Goal: Task Accomplishment & Management: Complete application form

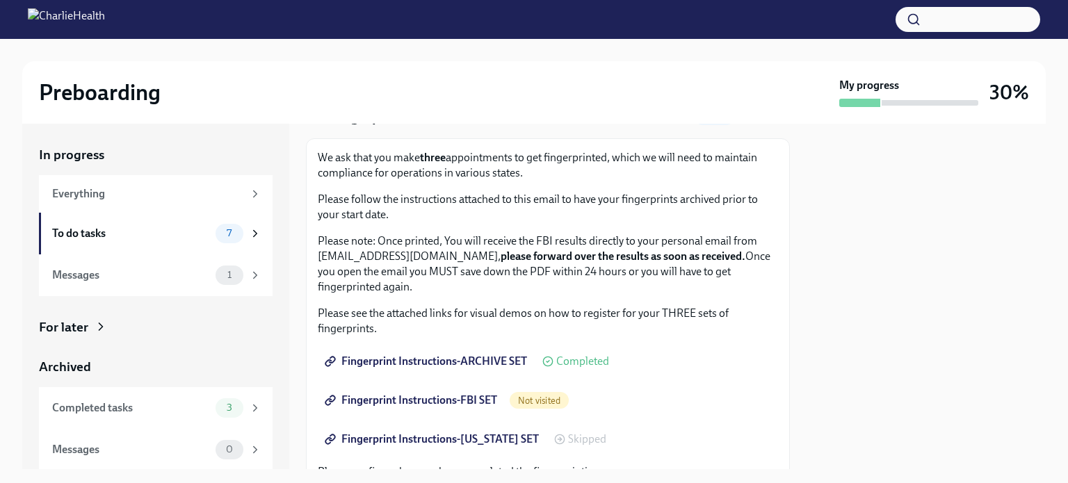
scroll to position [68, 0]
click at [448, 396] on span "Fingerprint Instructions-FBI SET" at bounding box center [413, 400] width 170 height 14
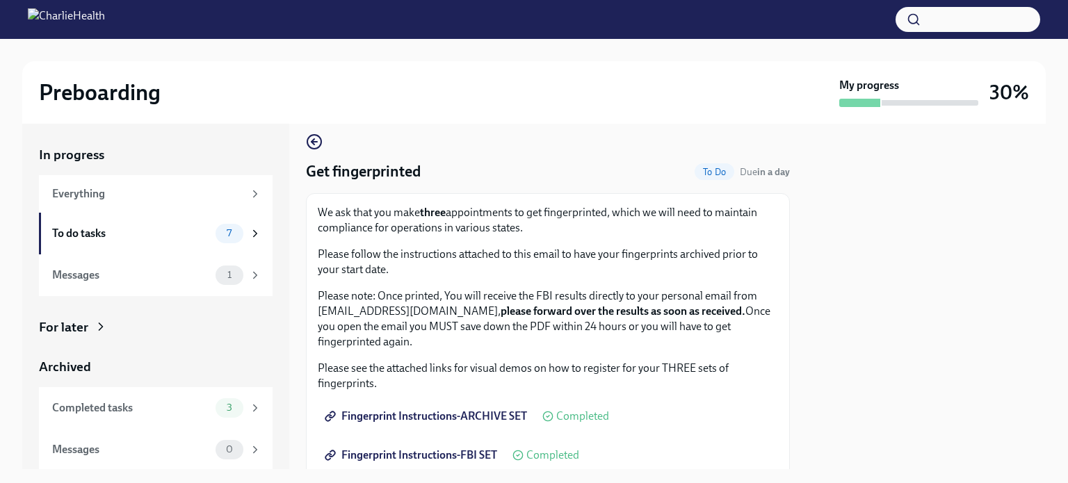
scroll to position [11, 0]
click at [218, 284] on div "1" at bounding box center [230, 275] width 28 height 19
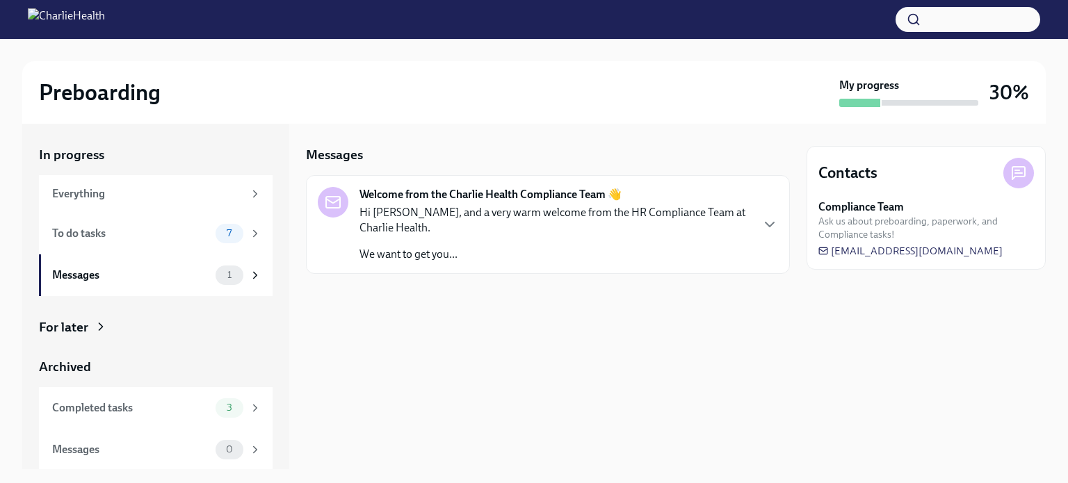
click at [606, 174] on div "Messages Welcome from the Charlie Health Compliance Team 👋 Hi [PERSON_NAME], an…" at bounding box center [548, 210] width 484 height 128
click at [663, 225] on p "Hi [PERSON_NAME], and a very warm welcome from the HR Compliance Team at Charli…" at bounding box center [555, 220] width 391 height 31
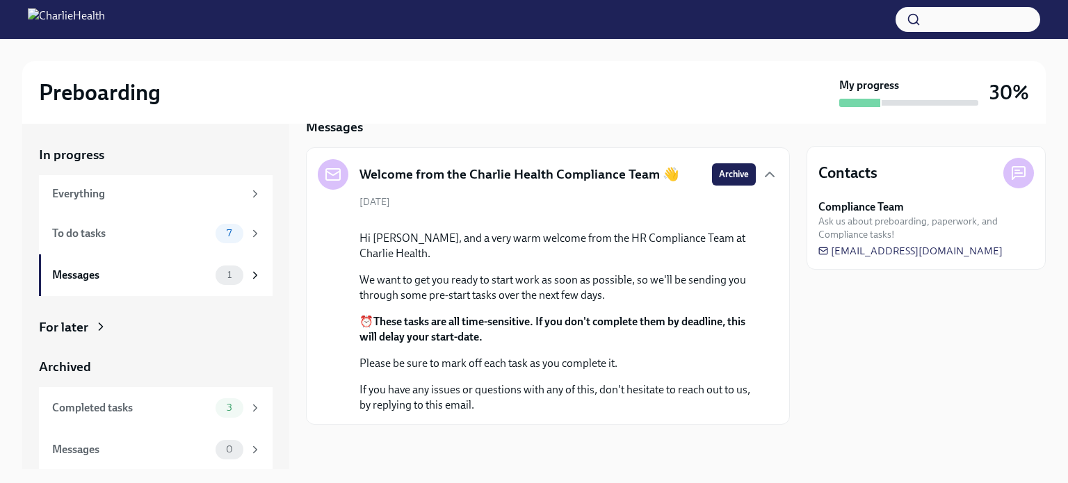
scroll to position [1, 0]
click at [173, 409] on div "Completed tasks" at bounding box center [131, 407] width 158 height 15
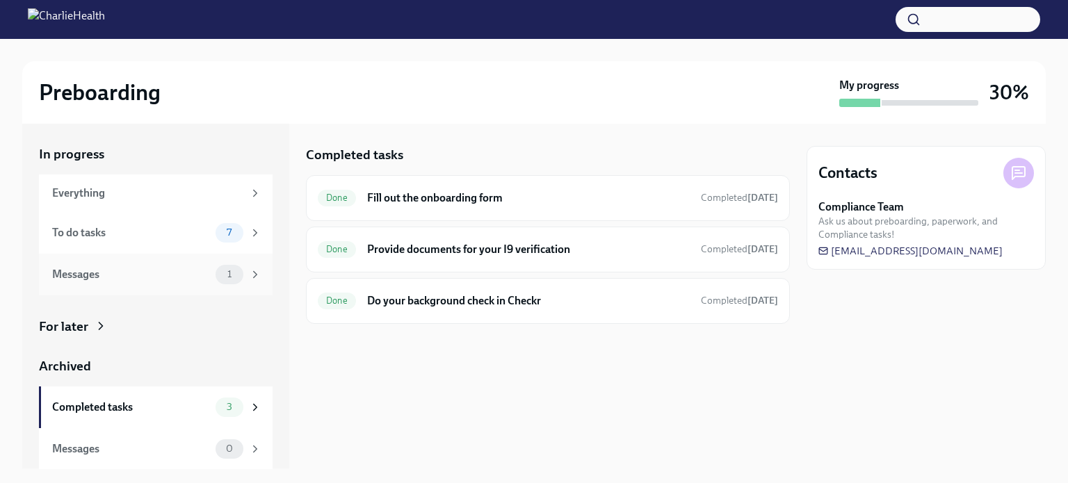
click at [154, 279] on div "Messages" at bounding box center [131, 274] width 158 height 15
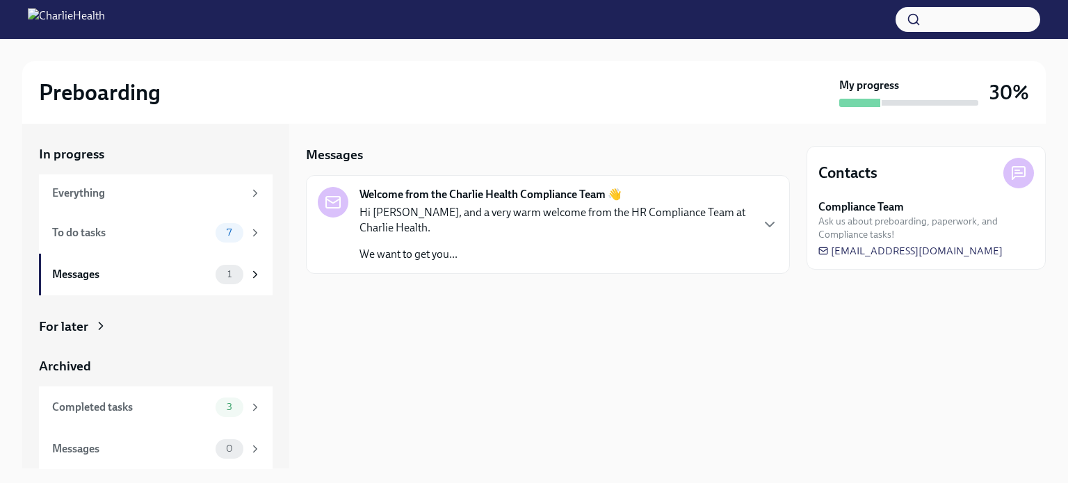
click at [634, 181] on div "Welcome from the Charlie Health Compliance Team 👋 Hi [PERSON_NAME], and a very …" at bounding box center [548, 224] width 484 height 99
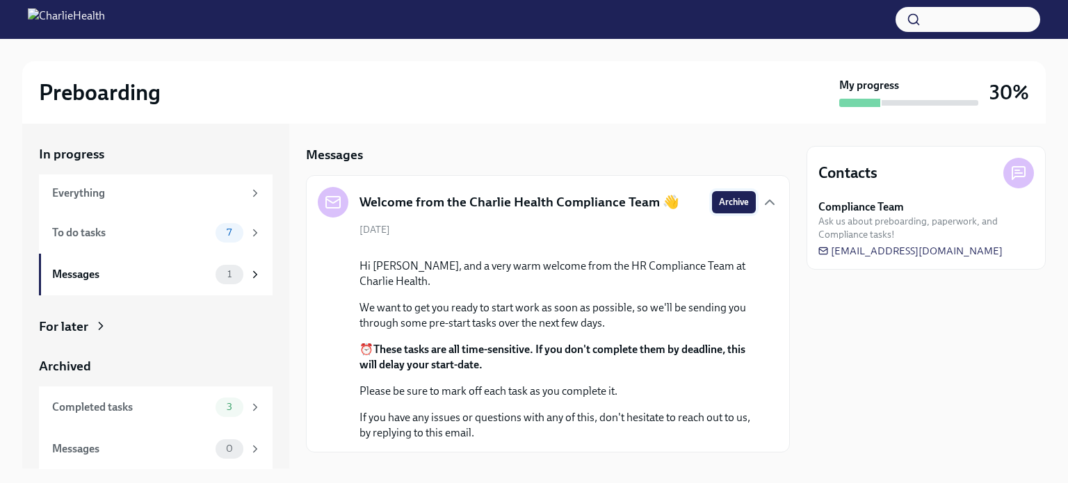
click at [744, 200] on button "Archive" at bounding box center [734, 202] width 44 height 22
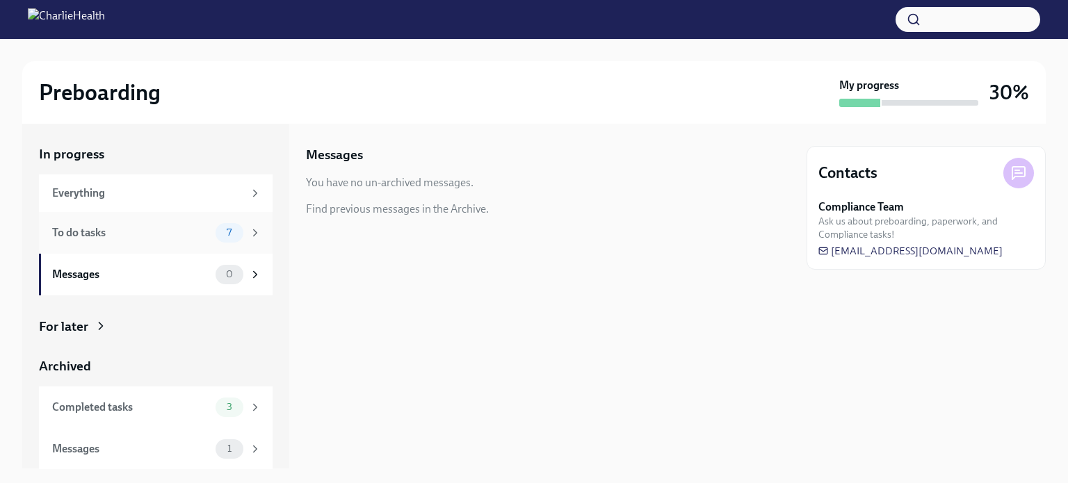
click at [159, 244] on div "To do tasks 7" at bounding box center [156, 233] width 234 height 42
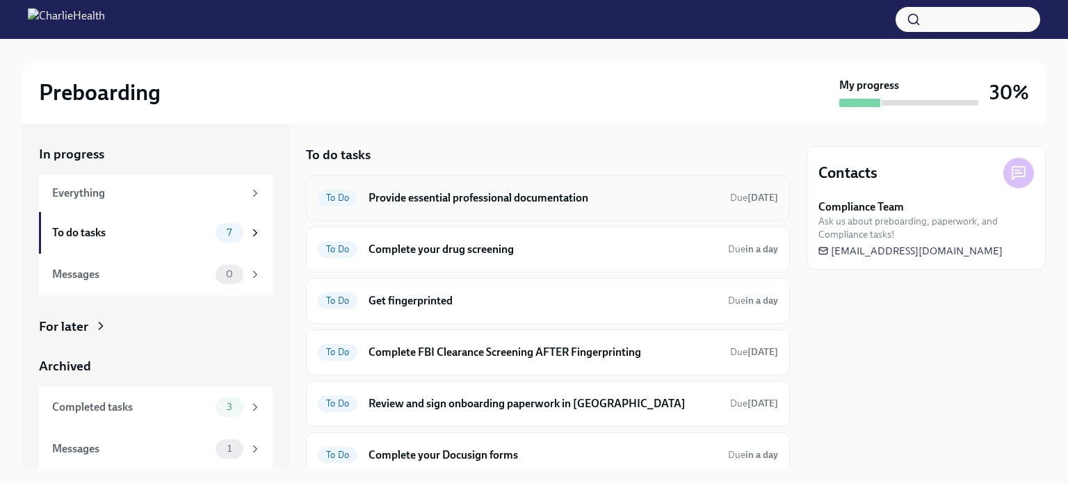
click at [490, 202] on h6 "Provide essential professional documentation" at bounding box center [544, 198] width 351 height 15
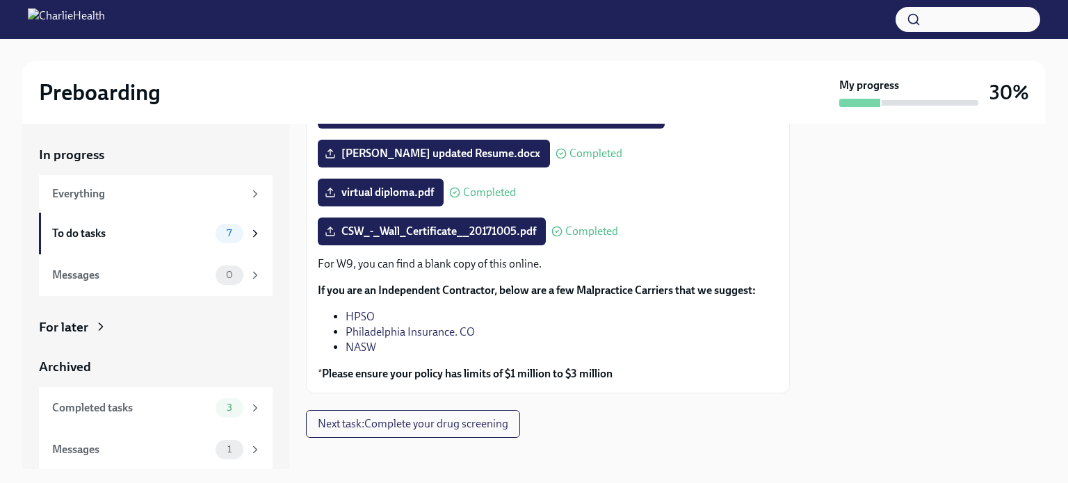
scroll to position [212, 0]
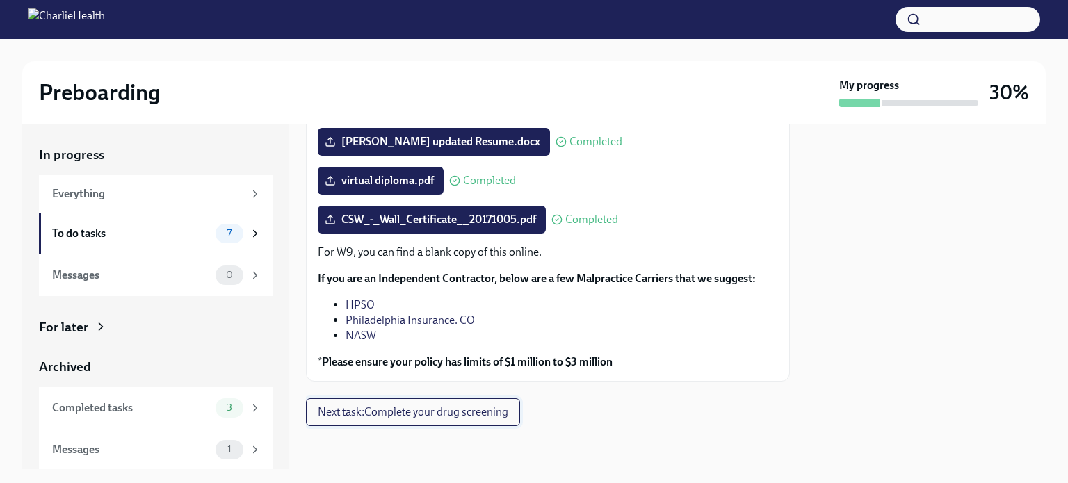
click at [441, 406] on span "Next task : Complete your drug screening" at bounding box center [413, 413] width 191 height 14
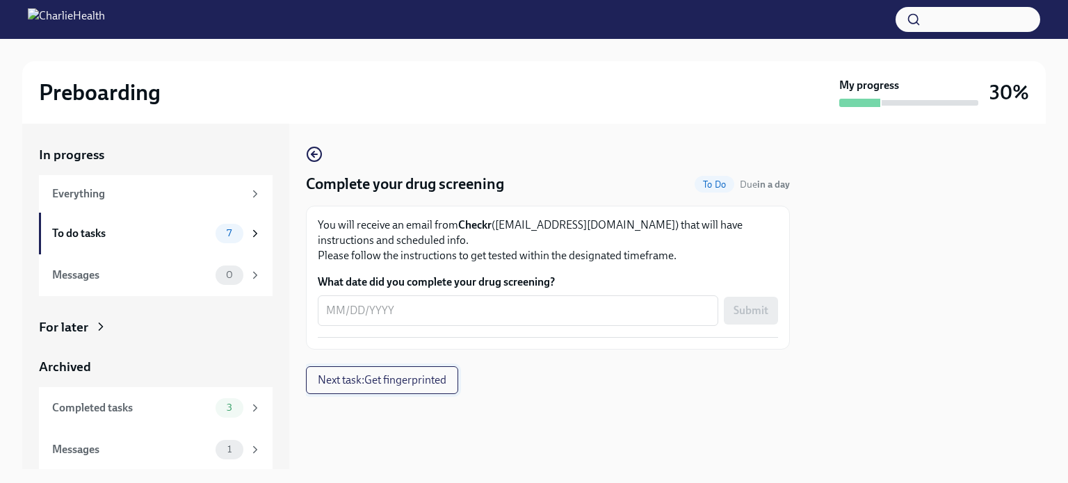
click at [410, 374] on span "Next task : Get fingerprinted" at bounding box center [382, 381] width 129 height 14
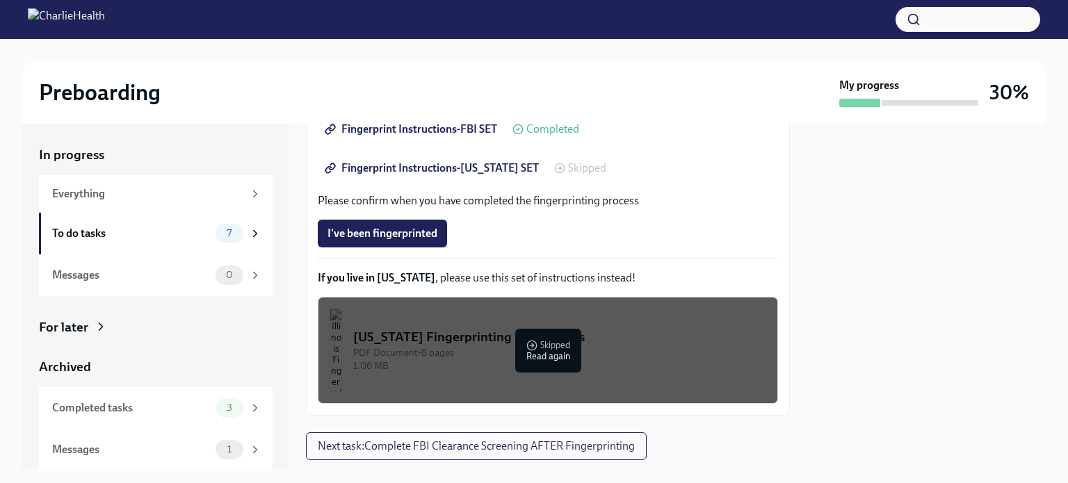
scroll to position [373, 0]
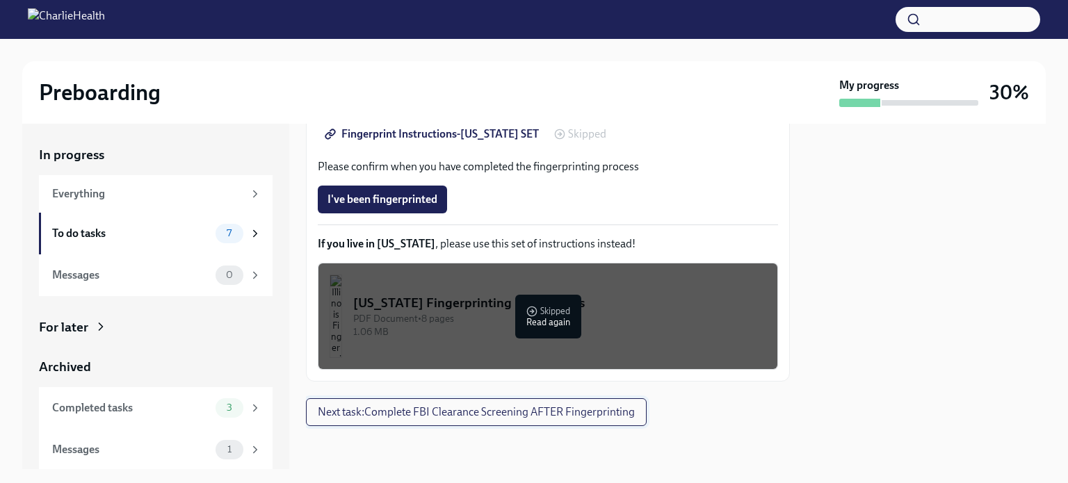
click at [452, 410] on span "Next task : Complete FBI Clearance Screening AFTER Fingerprinting" at bounding box center [476, 413] width 317 height 14
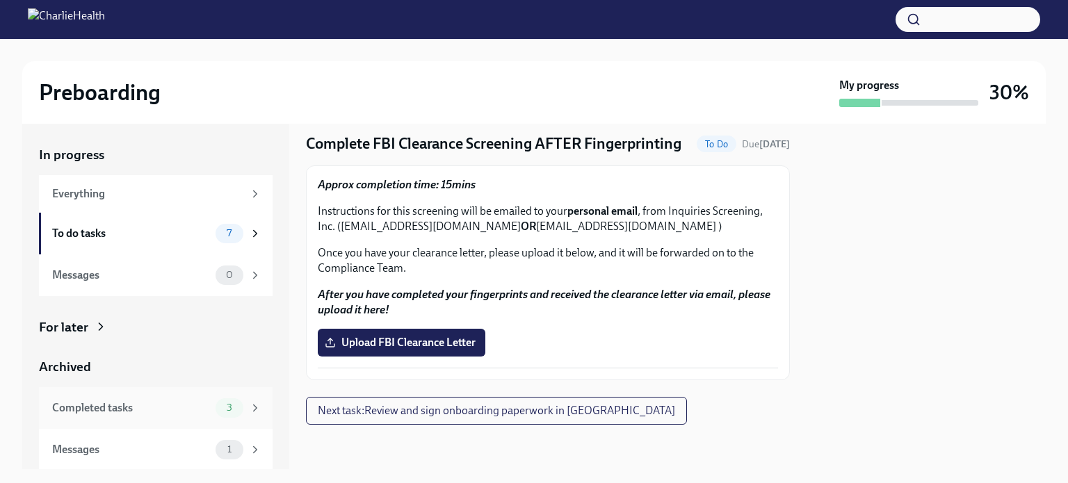
scroll to position [1, 0]
click at [100, 328] on icon at bounding box center [101, 326] width 14 height 14
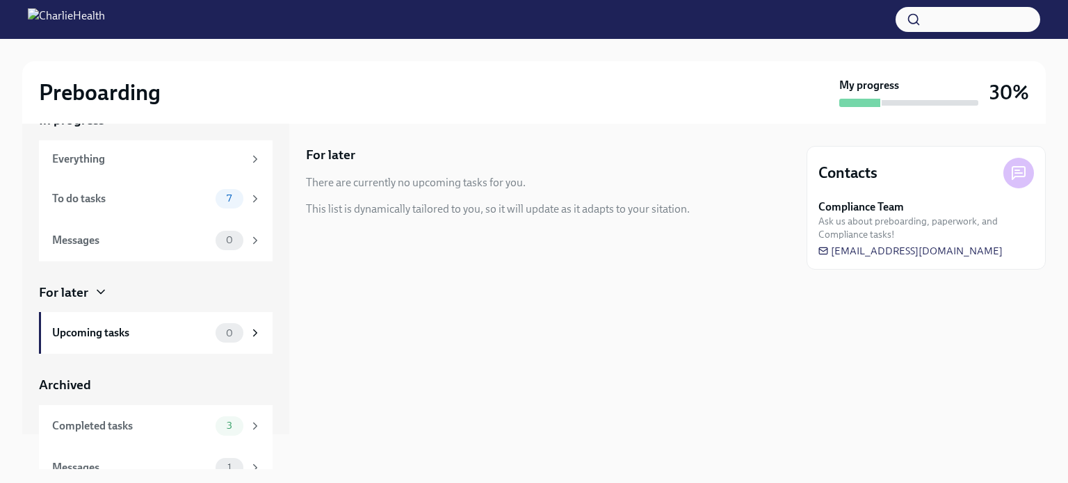
scroll to position [38, 0]
click at [145, 153] on div "Everything" at bounding box center [147, 156] width 191 height 15
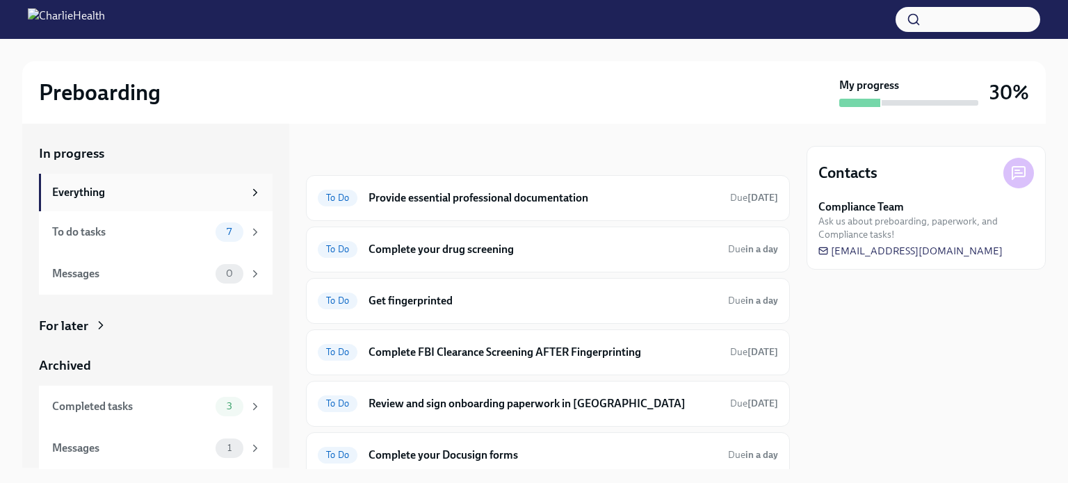
scroll to position [1, 0]
click at [579, 202] on h6 "Provide essential professional documentation" at bounding box center [544, 198] width 351 height 15
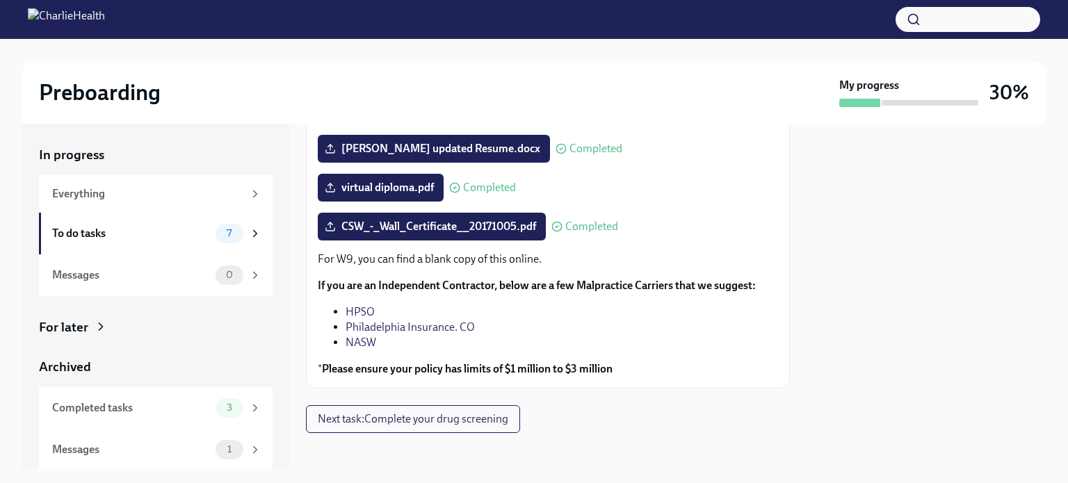
scroll to position [206, 0]
click at [401, 412] on span "Next task : Complete your drug screening" at bounding box center [413, 419] width 191 height 14
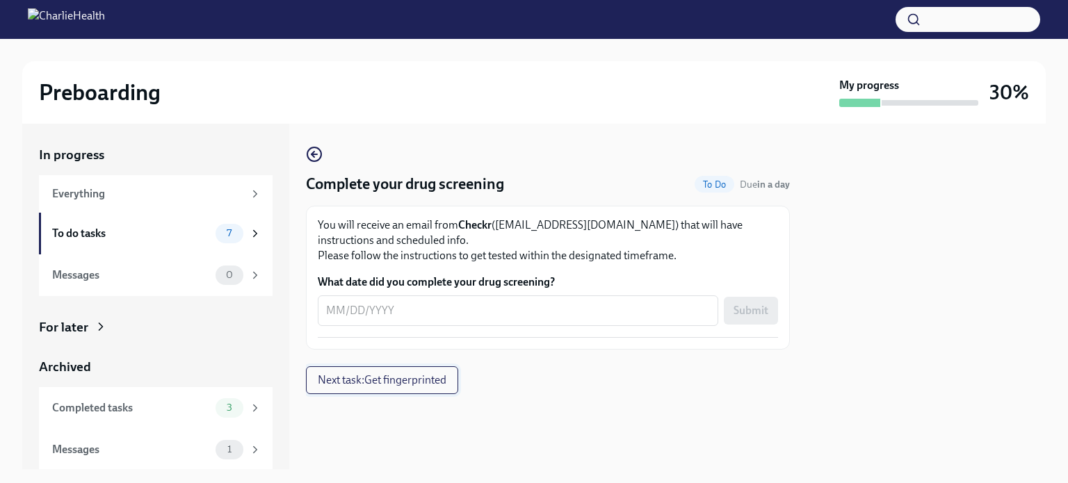
click at [417, 392] on button "Next task : Get fingerprinted" at bounding box center [382, 381] width 152 height 28
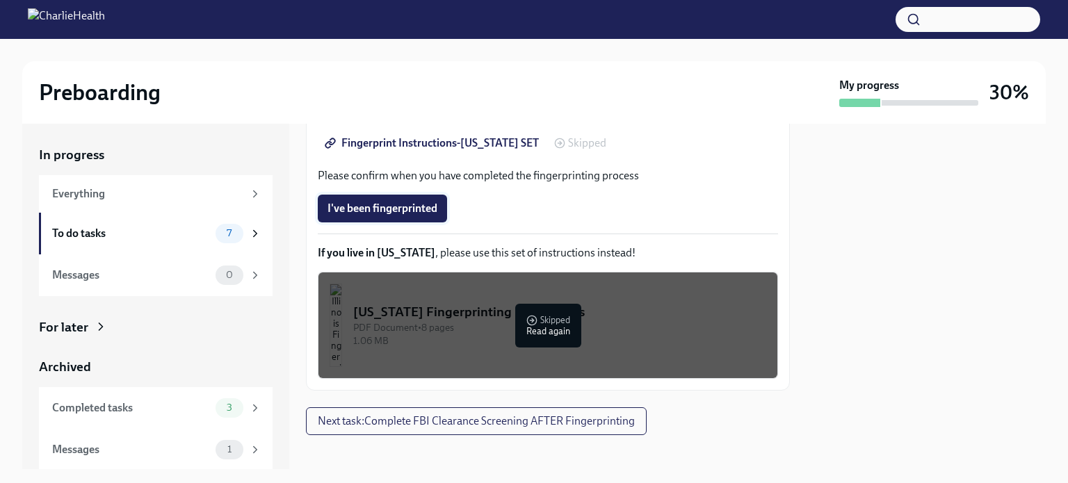
scroll to position [373, 0]
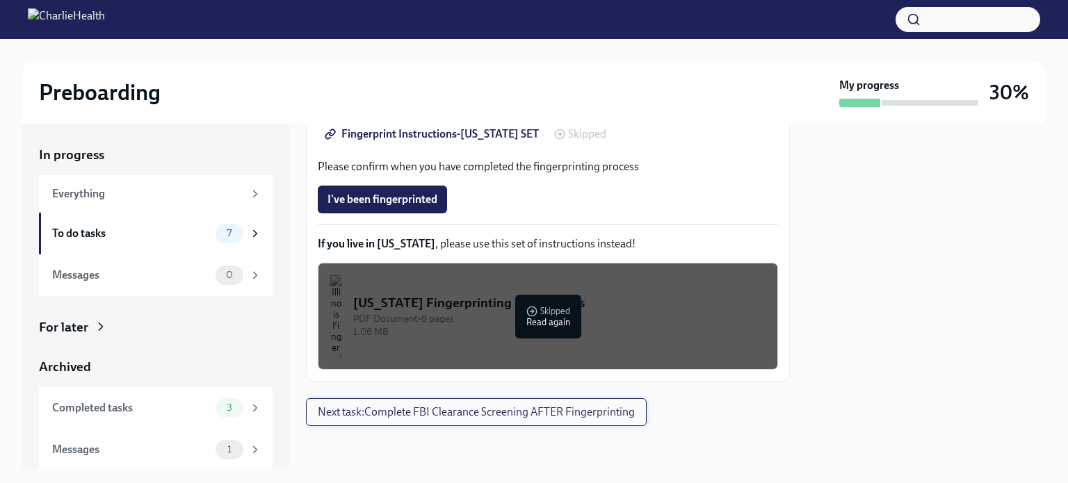
click at [509, 417] on span "Next task : Complete FBI Clearance Screening AFTER Fingerprinting" at bounding box center [476, 413] width 317 height 14
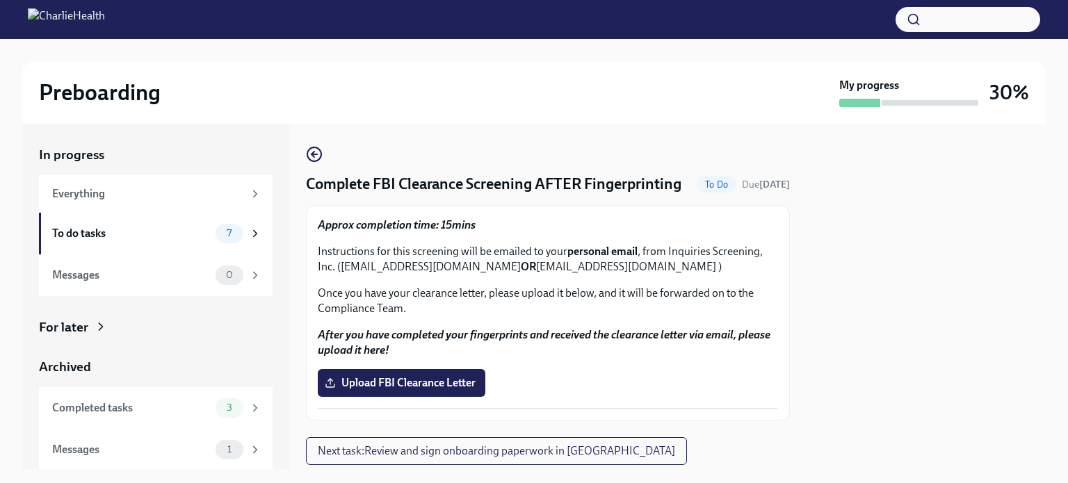
scroll to position [61, 0]
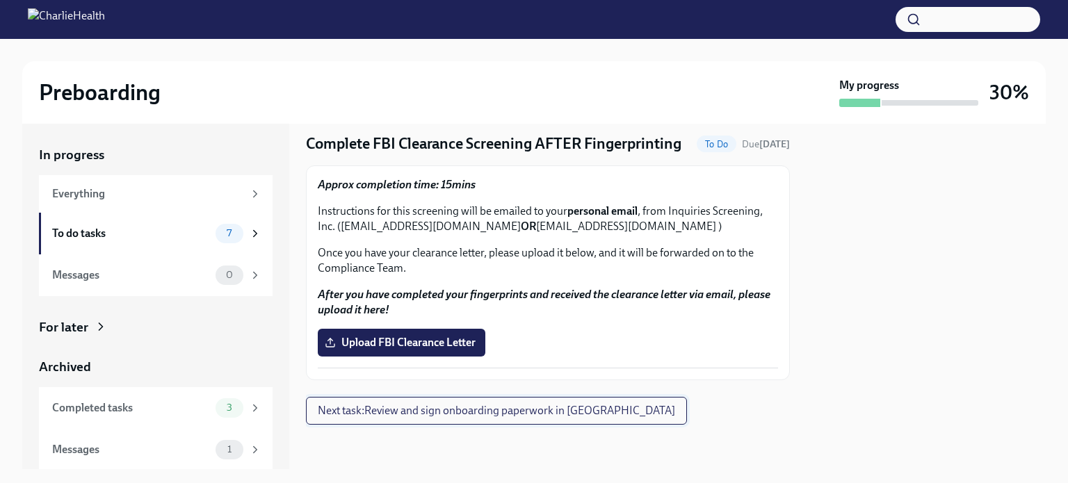
click at [483, 421] on button "Next task : Review and sign onboarding paperwork in [GEOGRAPHIC_DATA]" at bounding box center [496, 411] width 381 height 28
